Goal: Find specific page/section: Find specific page/section

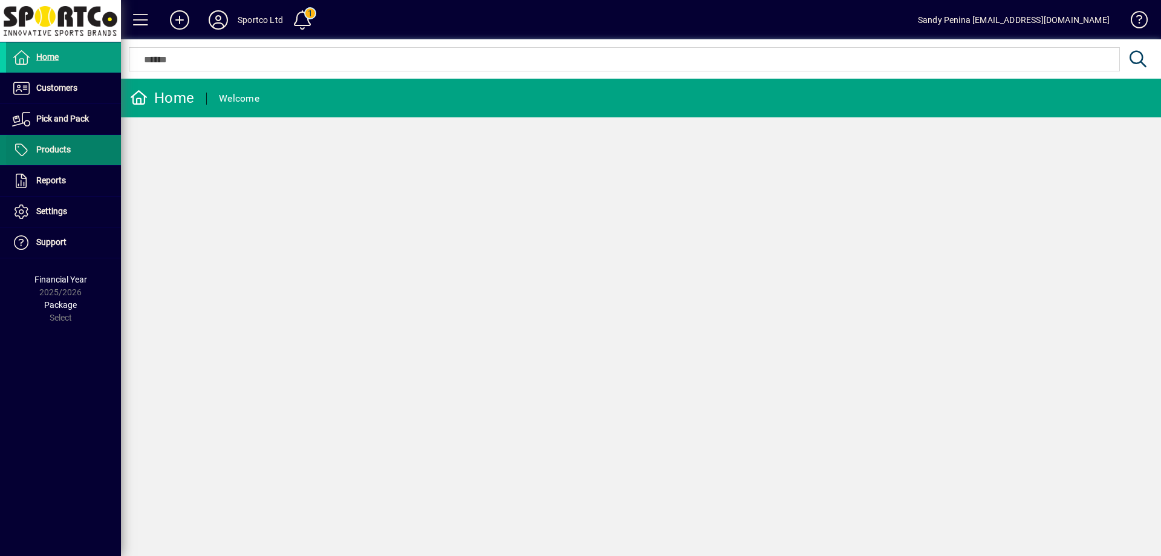
click at [69, 147] on span "Products" at bounding box center [53, 150] width 34 height 10
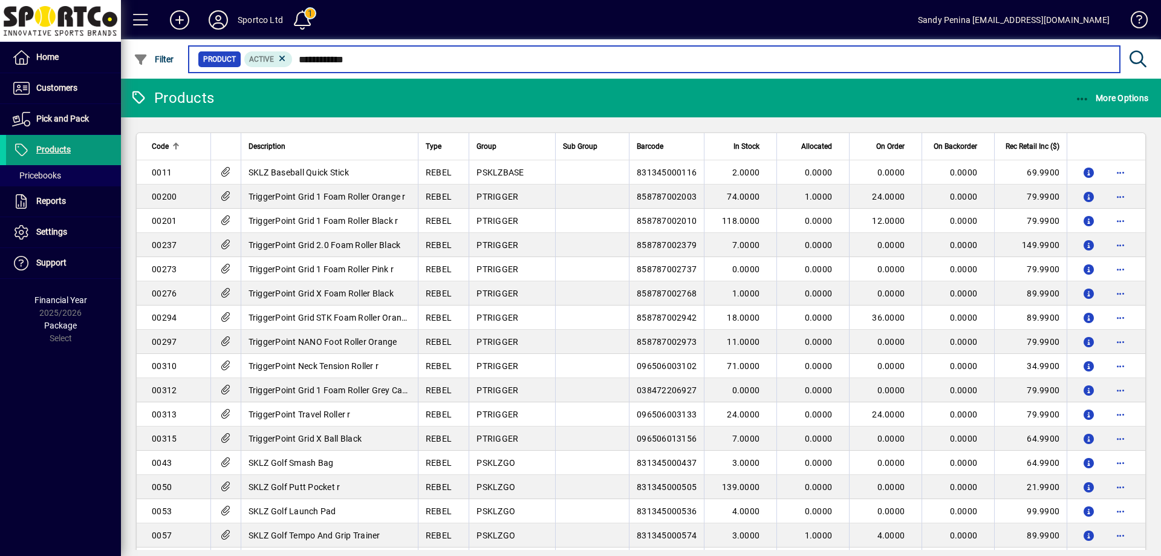
type input "**********"
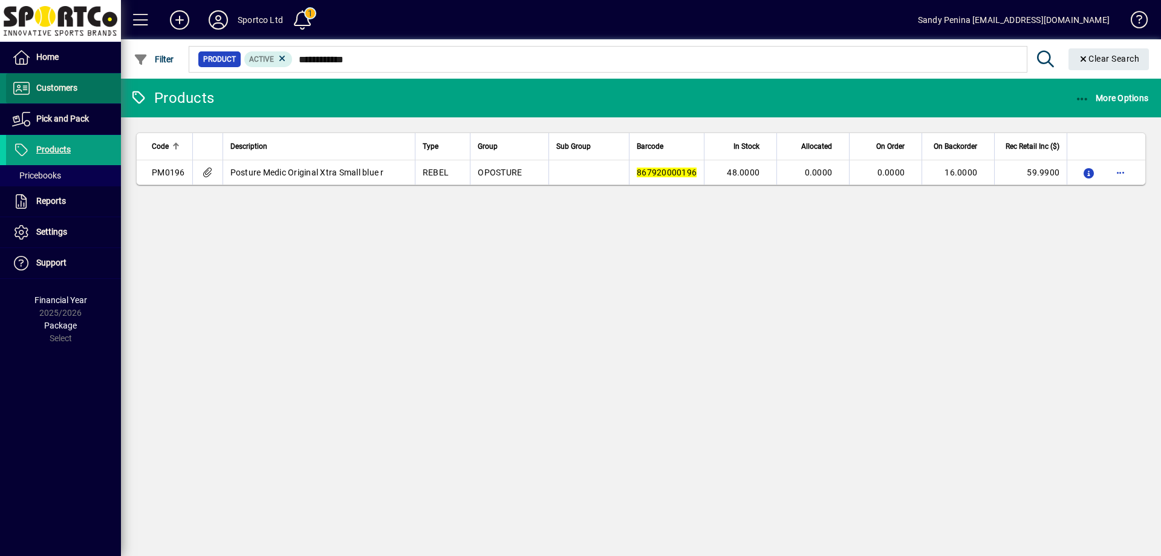
click at [57, 90] on span "Customers" at bounding box center [56, 88] width 41 height 10
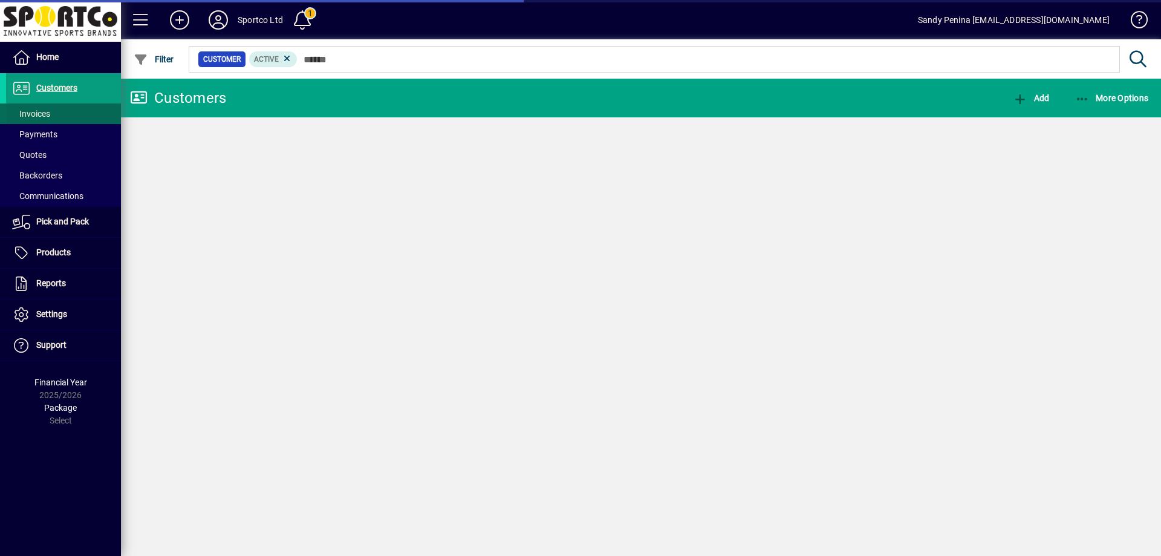
click at [39, 115] on span "Invoices" at bounding box center [31, 114] width 38 height 10
